Goal: Navigation & Orientation: Find specific page/section

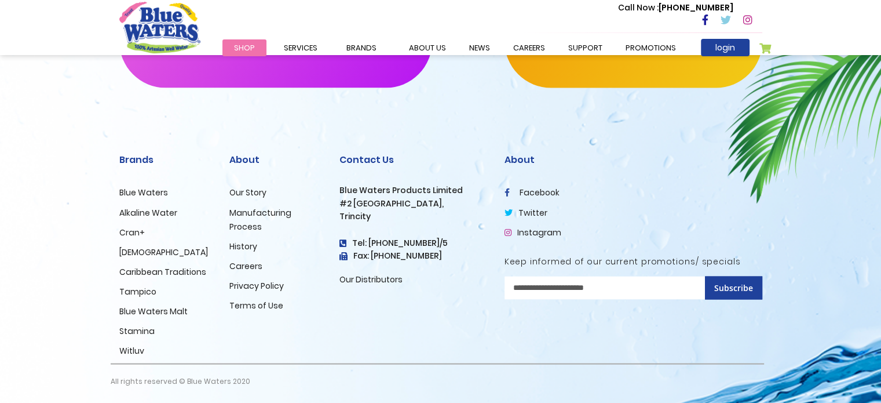
scroll to position [2014, 0]
click at [144, 189] on link "Blue Waters" at bounding box center [143, 192] width 49 height 12
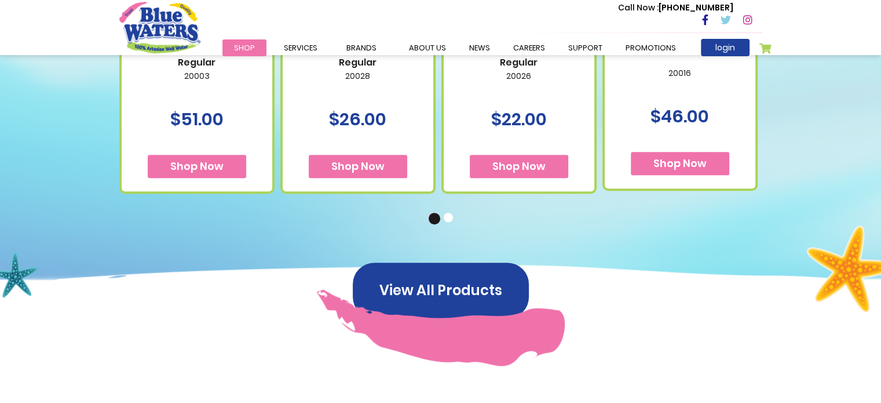
scroll to position [869, 0]
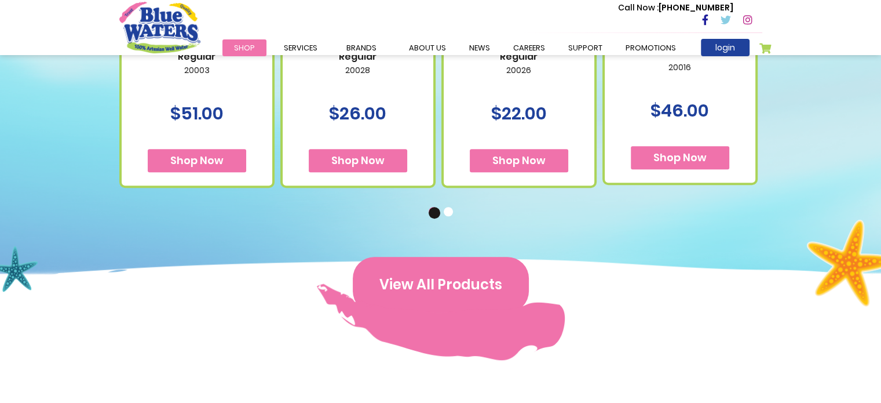
click at [454, 279] on button "View All Products" at bounding box center [441, 285] width 176 height 56
